Goal: Information Seeking & Learning: Learn about a topic

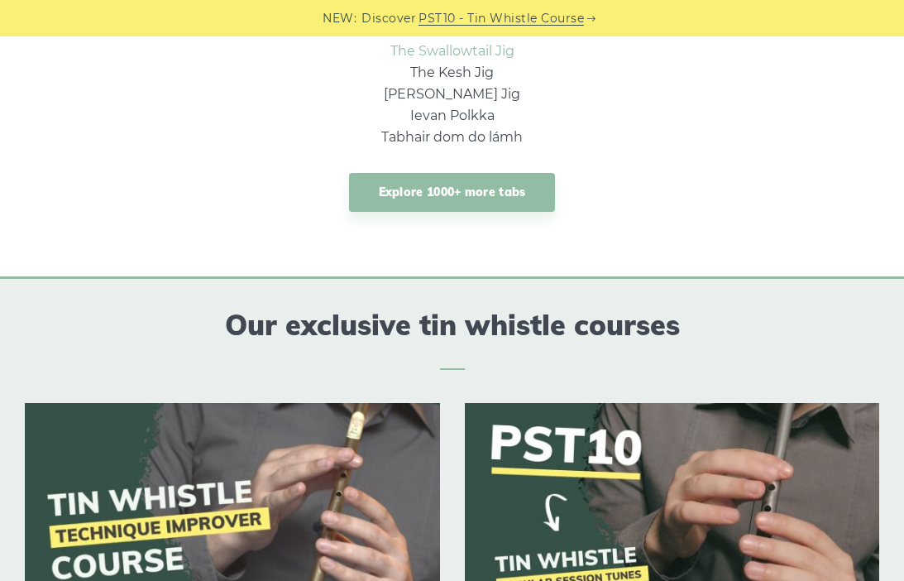
scroll to position [1476, 0]
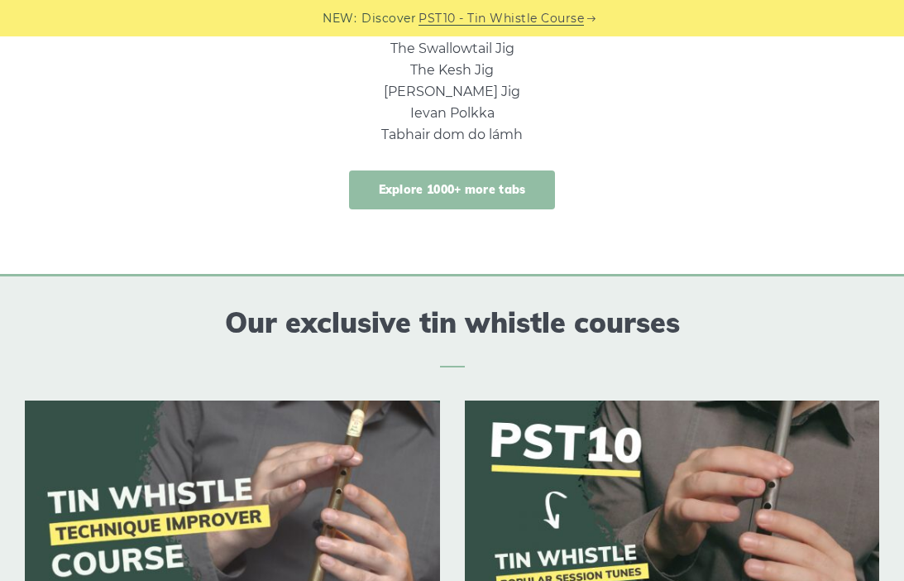
click at [490, 187] on link "Explore 1000+ more tabs" at bounding box center [452, 189] width 207 height 39
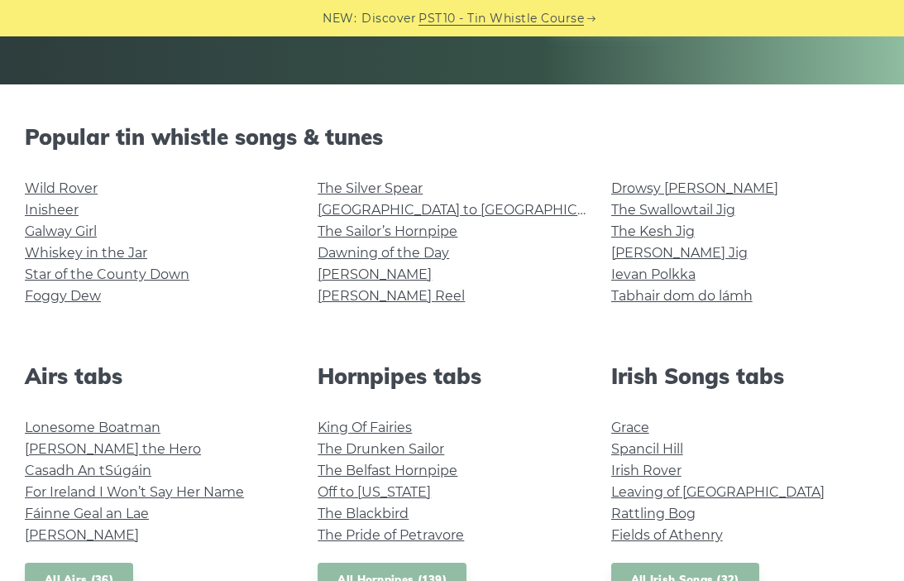
scroll to position [352, 0]
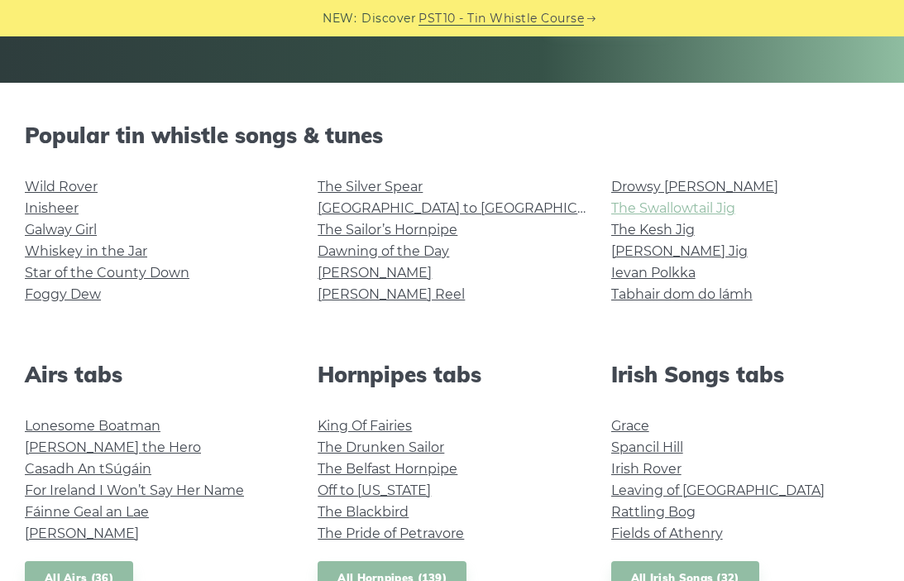
click at [683, 210] on link "The Swallowtail Jig" at bounding box center [673, 208] width 124 height 16
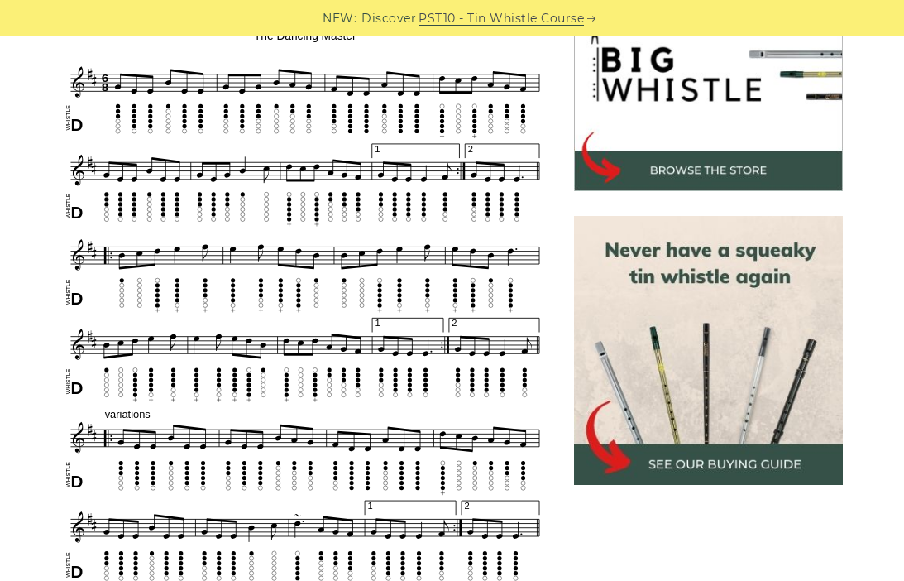
scroll to position [552, 0]
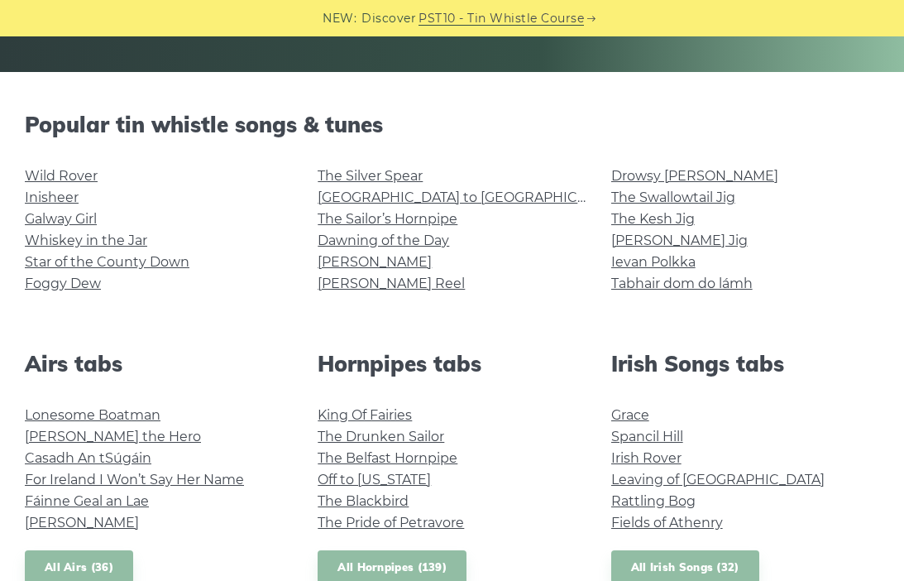
scroll to position [363, 0]
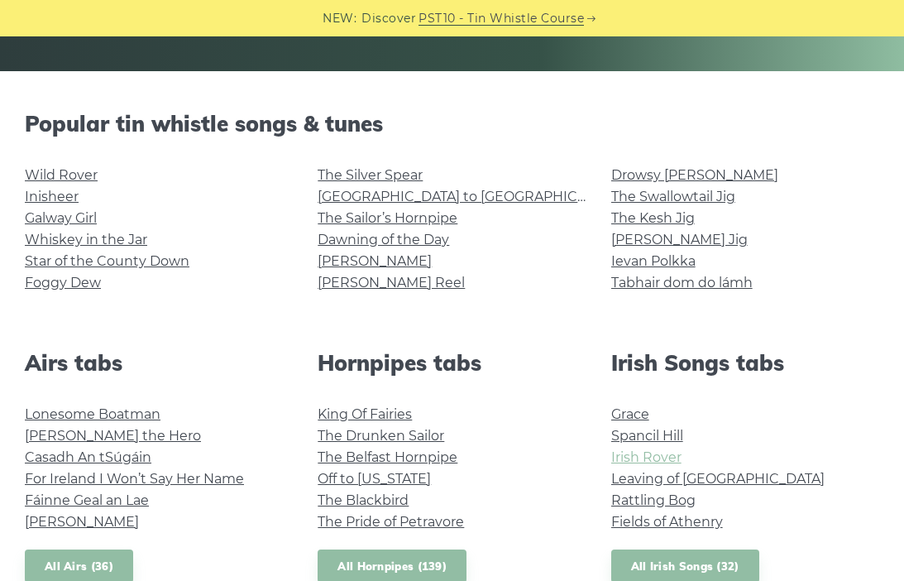
click at [654, 454] on link "Irish Rover" at bounding box center [646, 457] width 70 height 16
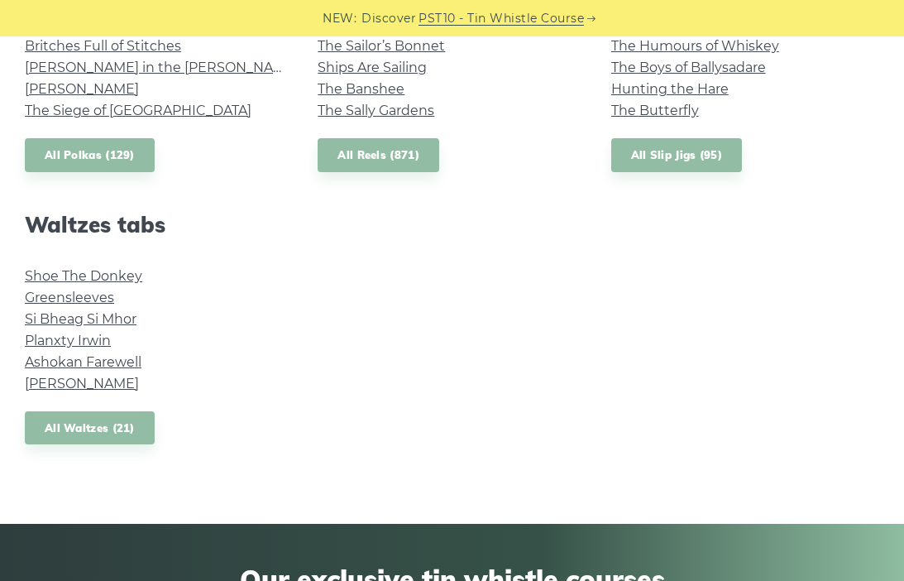
scroll to position [1324, 0]
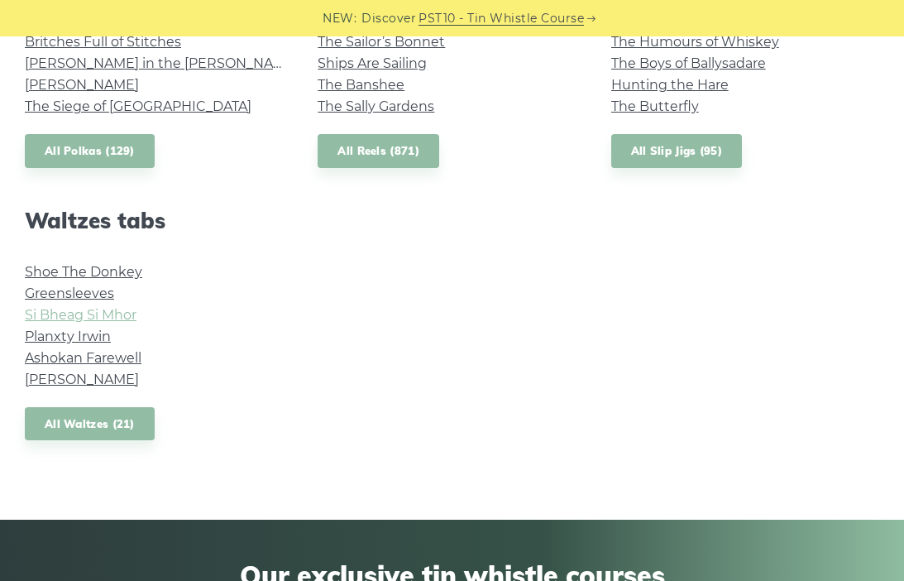
click at [80, 315] on link "Si­ Bheag Si­ Mhor" at bounding box center [81, 315] width 112 height 16
click at [77, 299] on link "Greensleeves" at bounding box center [69, 293] width 89 height 16
click at [87, 336] on link "Planxty Irwin" at bounding box center [68, 336] width 86 height 16
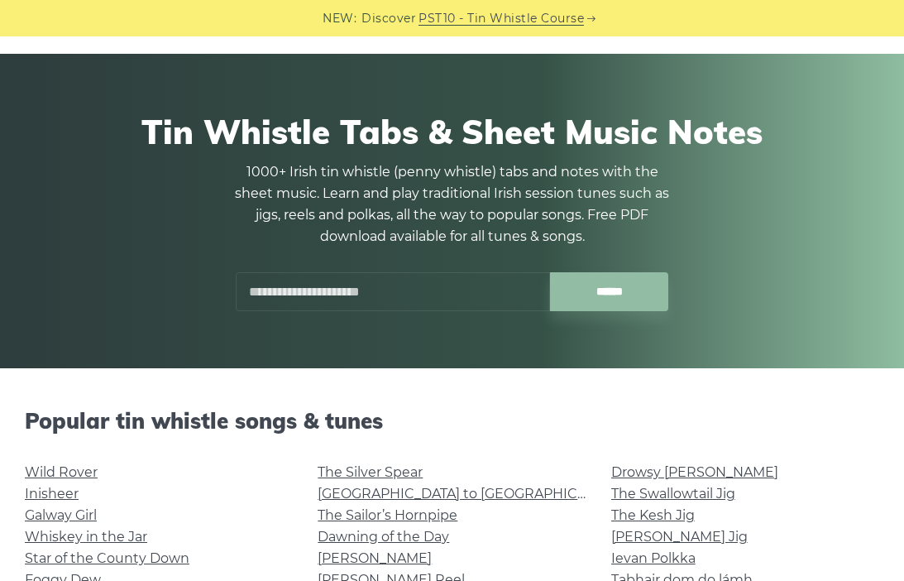
scroll to position [242, 0]
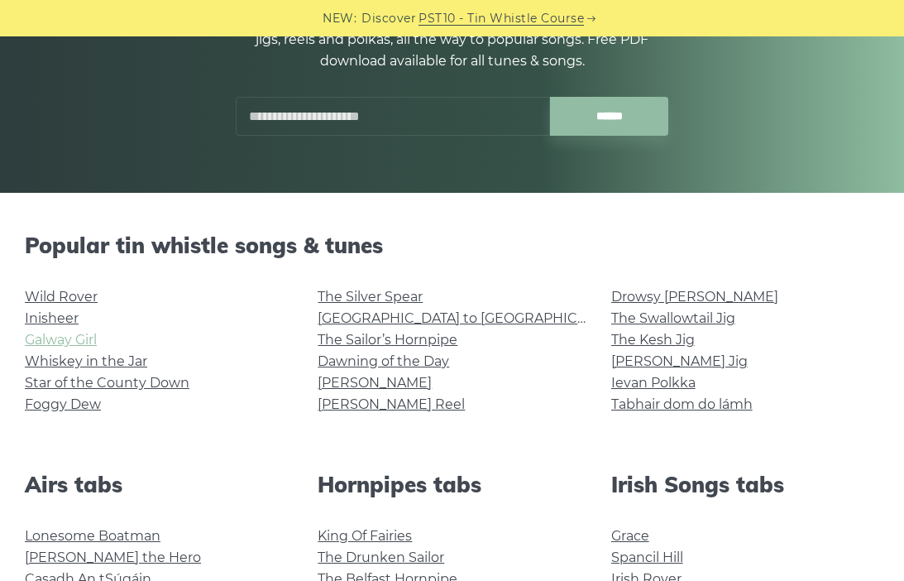
click at [82, 337] on link "Galway Girl" at bounding box center [61, 340] width 72 height 16
click at [160, 386] on link "Star of the County Down" at bounding box center [107, 383] width 165 height 16
click at [82, 402] on link "Foggy Dew" at bounding box center [63, 404] width 76 height 16
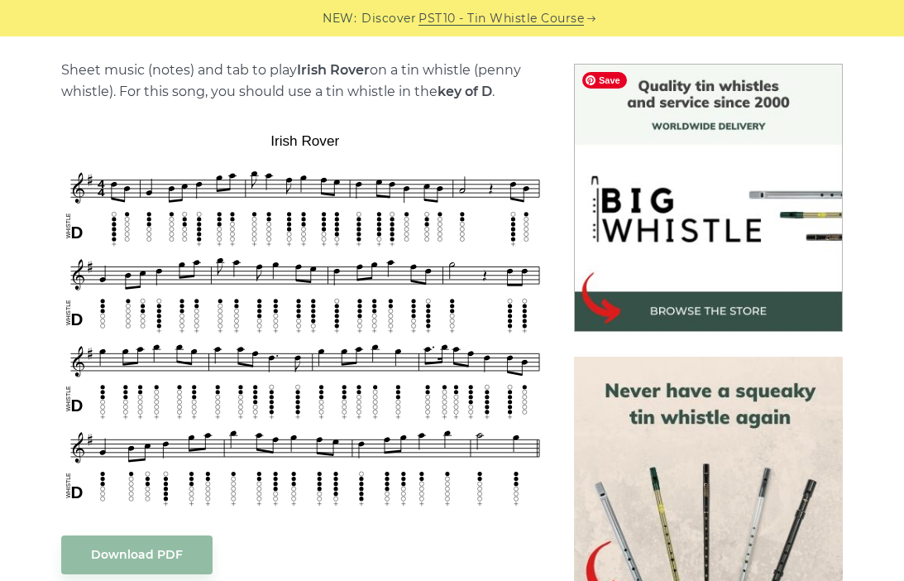
scroll to position [436, 0]
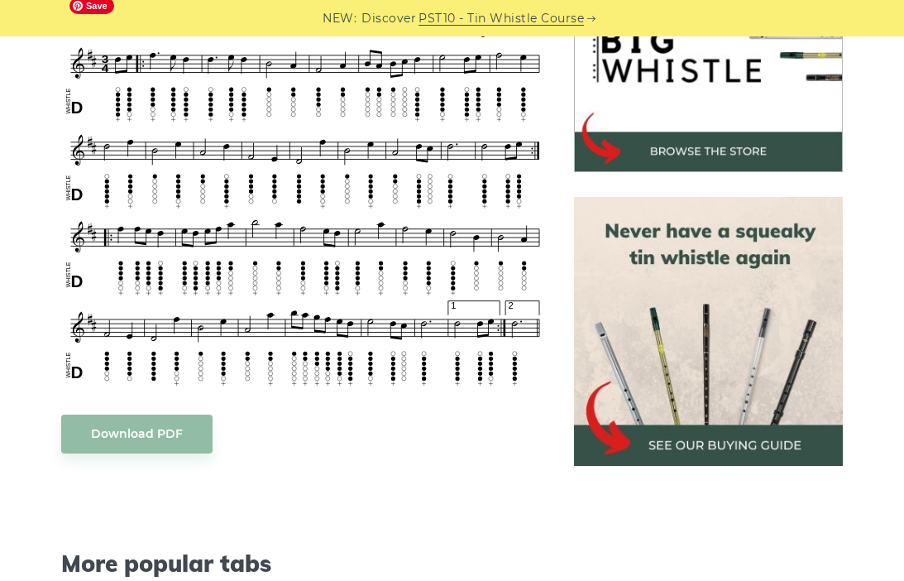
scroll to position [581, 0]
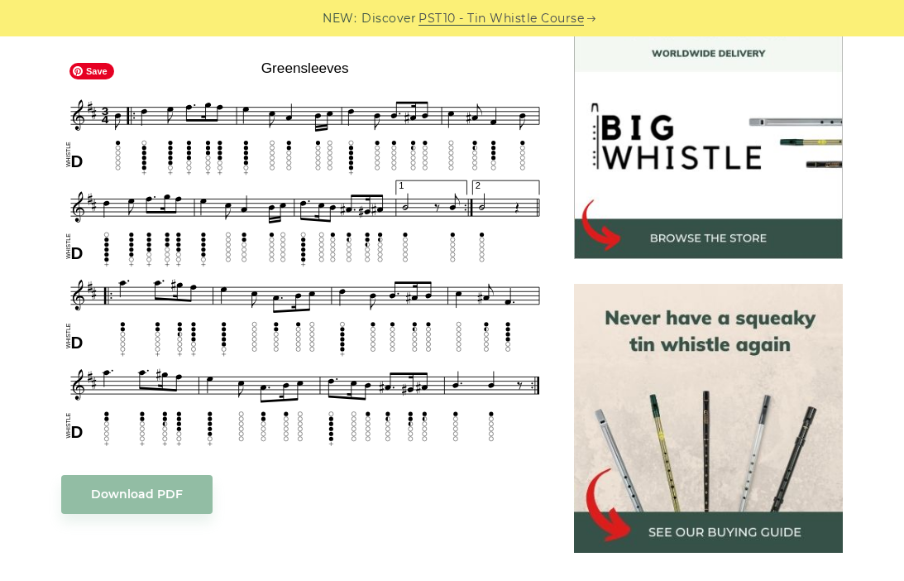
scroll to position [511, 0]
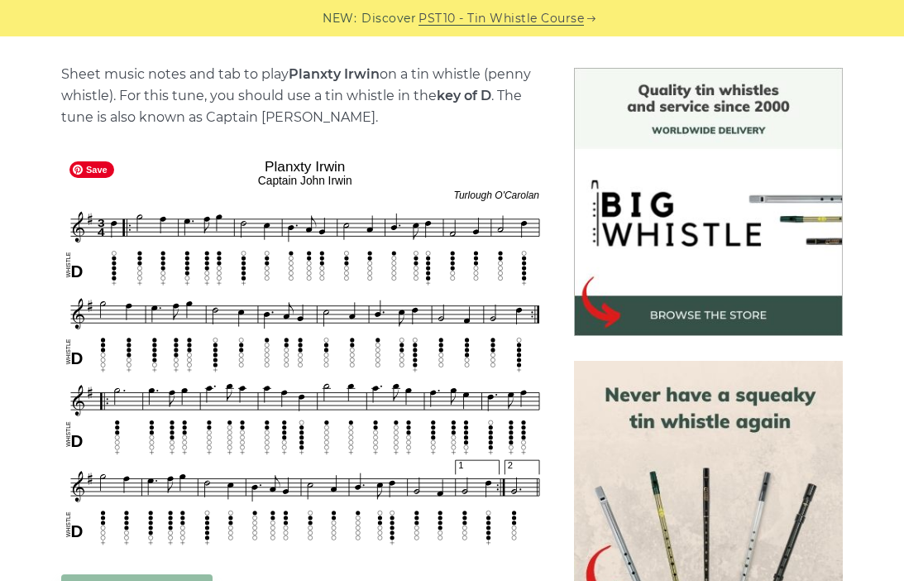
scroll to position [407, 0]
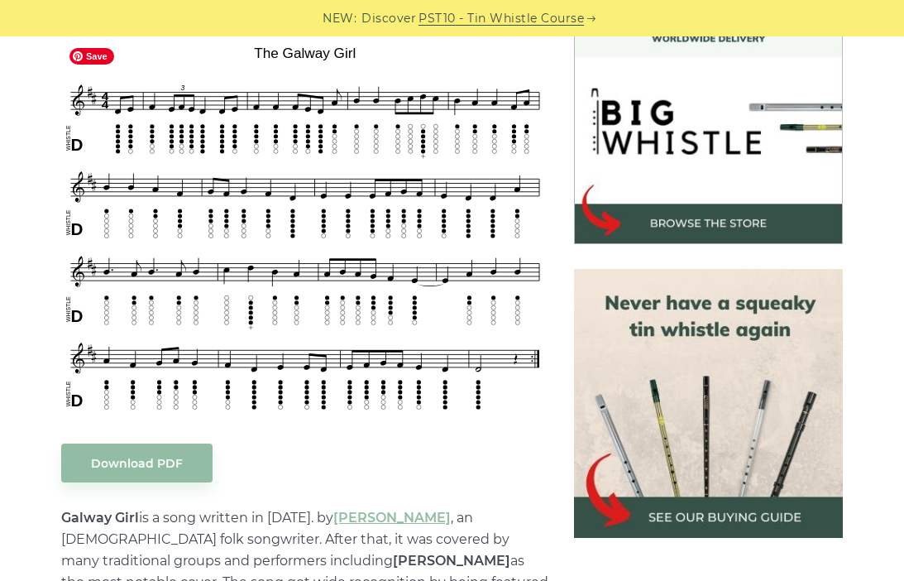
scroll to position [485, 0]
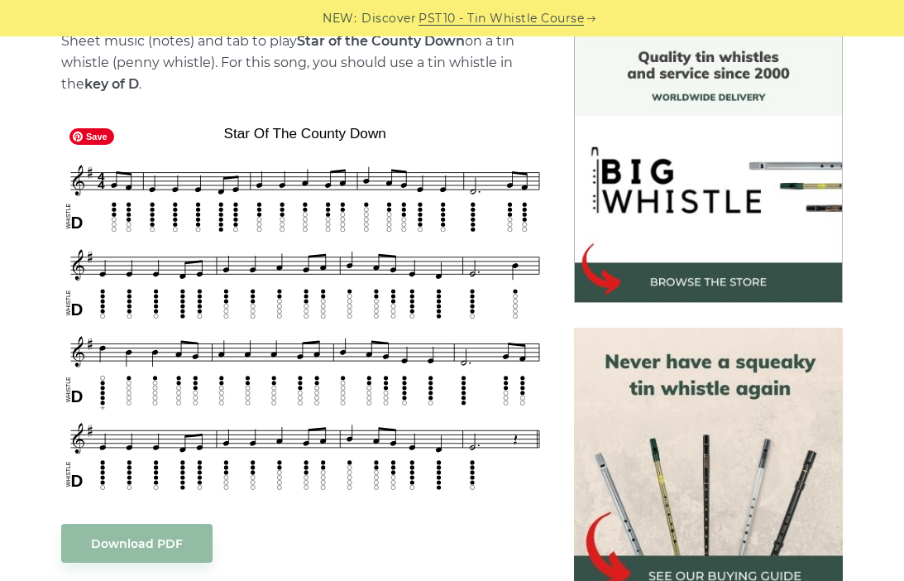
scroll to position [506, 0]
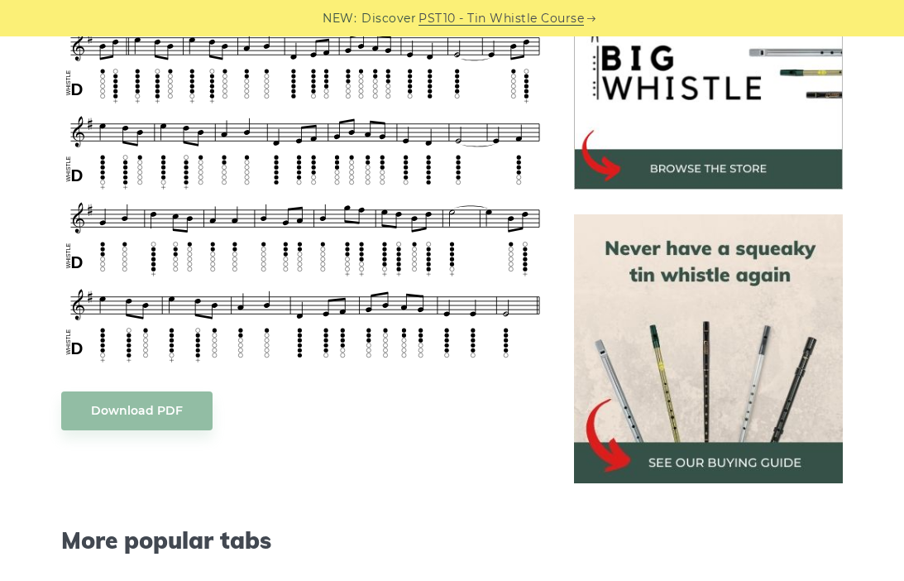
scroll to position [476, 0]
